Goal: Information Seeking & Learning: Learn about a topic

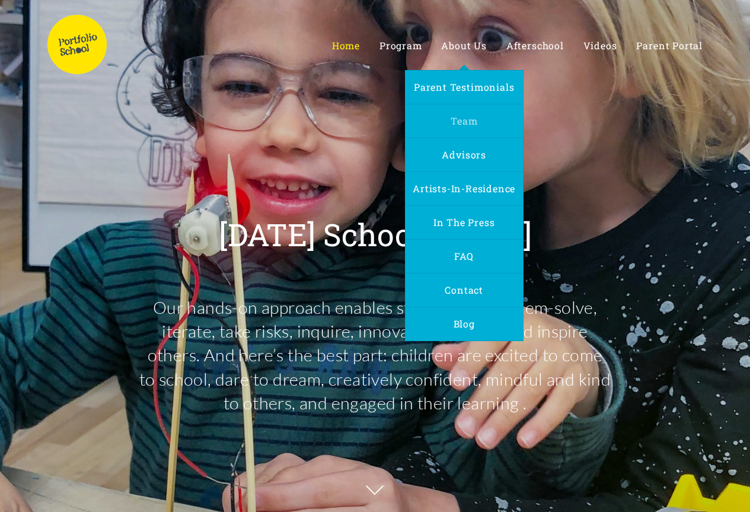
click at [467, 118] on span "Team" at bounding box center [464, 120] width 27 height 12
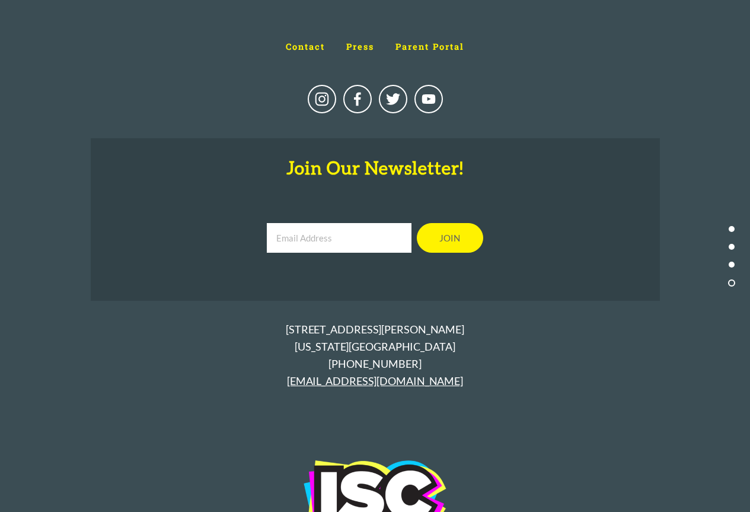
scroll to position [5548, 0]
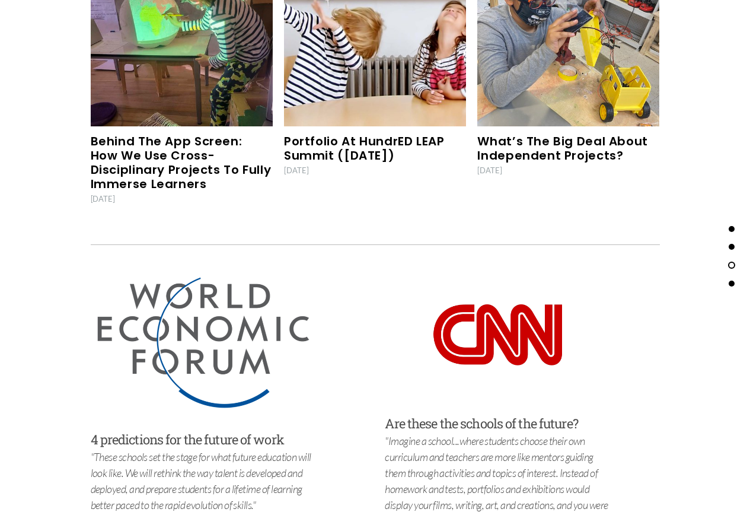
scroll to position [3710, 0]
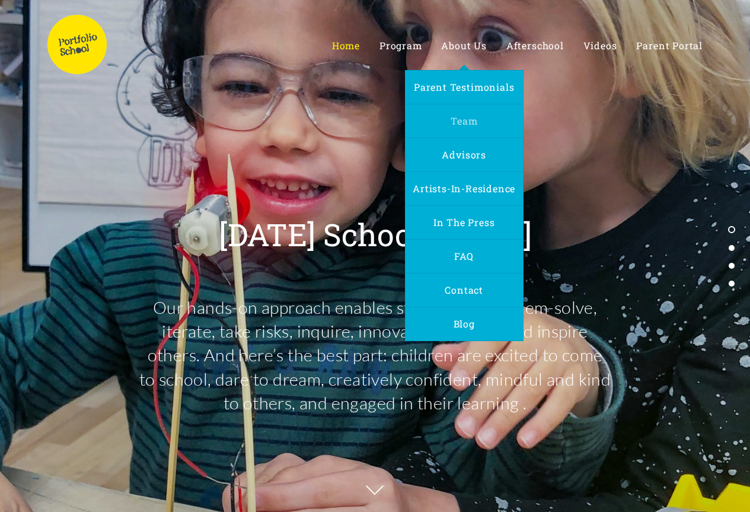
click at [465, 124] on span "Team" at bounding box center [464, 120] width 27 height 12
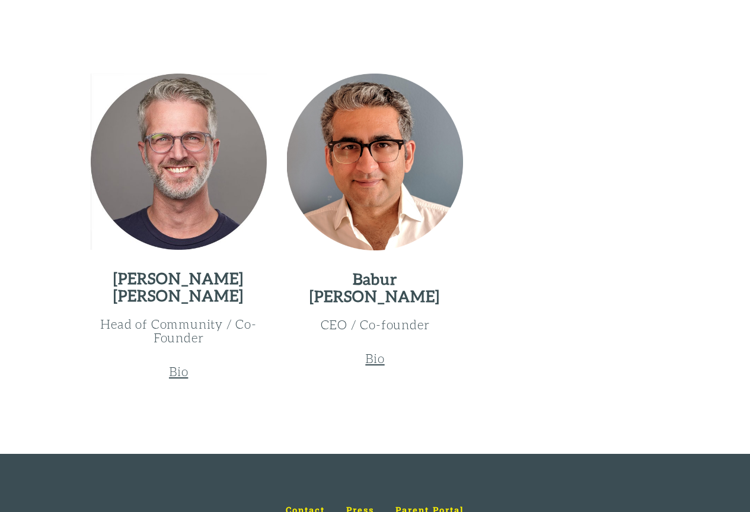
scroll to position [1660, 0]
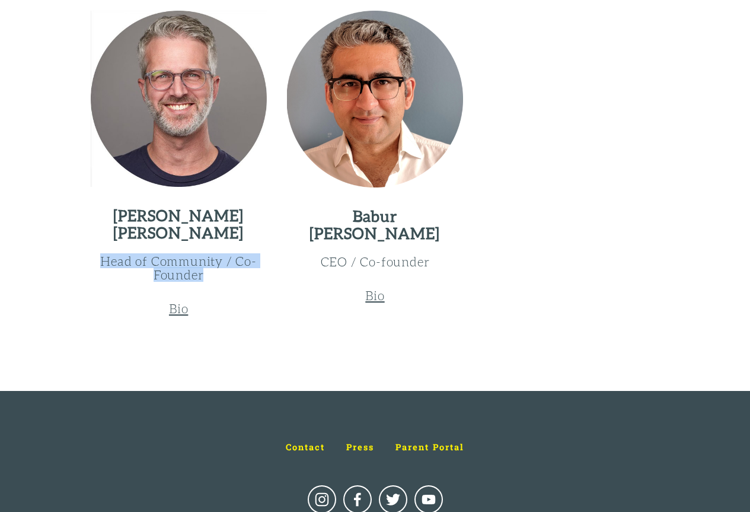
drag, startPoint x: 102, startPoint y: 261, endPoint x: 227, endPoint y: 270, distance: 125.4
click at [227, 270] on h3 "Head of Community / Co-Founder" at bounding box center [179, 267] width 176 height 27
copy h3 "Head of Community / Co-Founder"
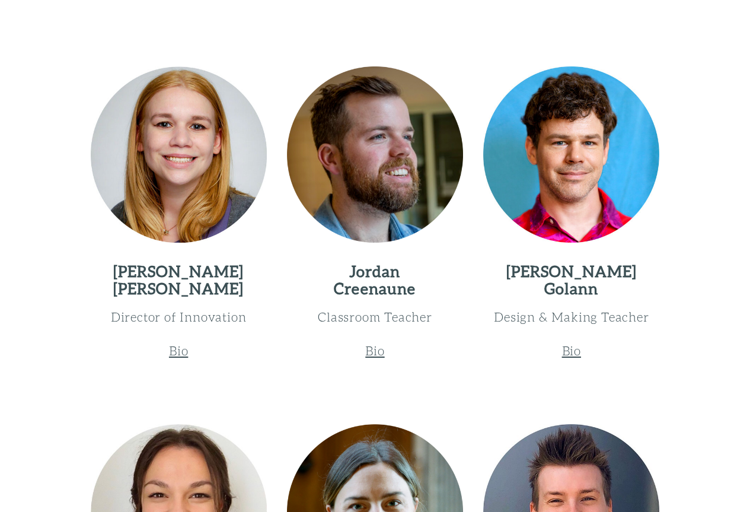
scroll to position [948, 0]
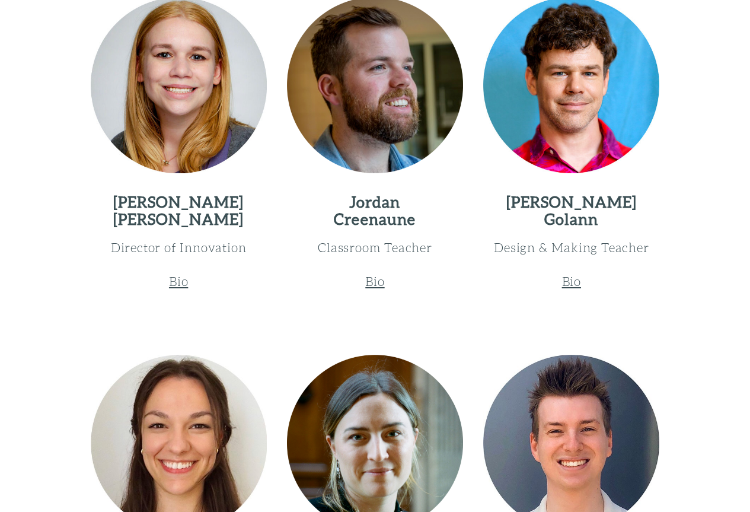
click at [166, 286] on div "Bio" at bounding box center [179, 281] width 176 height 14
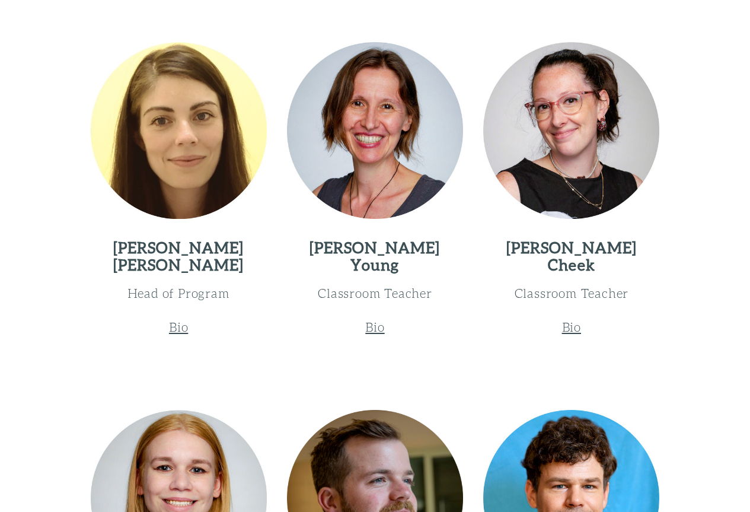
scroll to position [534, 0]
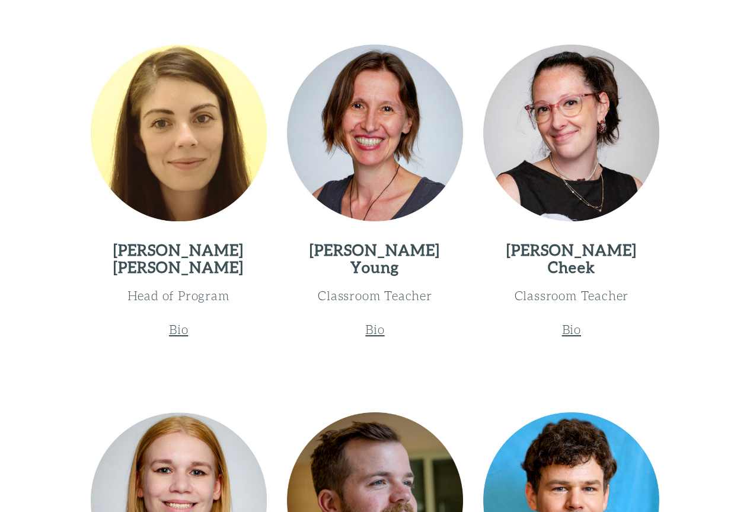
click at [176, 327] on u "Bio" at bounding box center [178, 328] width 19 height 15
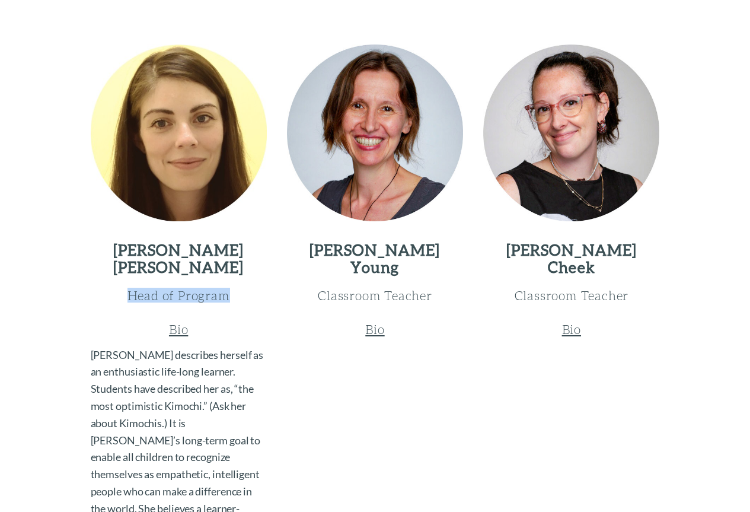
drag, startPoint x: 129, startPoint y: 293, endPoint x: 216, endPoint y: 296, distance: 87.8
click at [251, 300] on h3 "Head of Program" at bounding box center [179, 295] width 176 height 14
copy h3 "Head of Program"
